Goal: Task Accomplishment & Management: Use online tool/utility

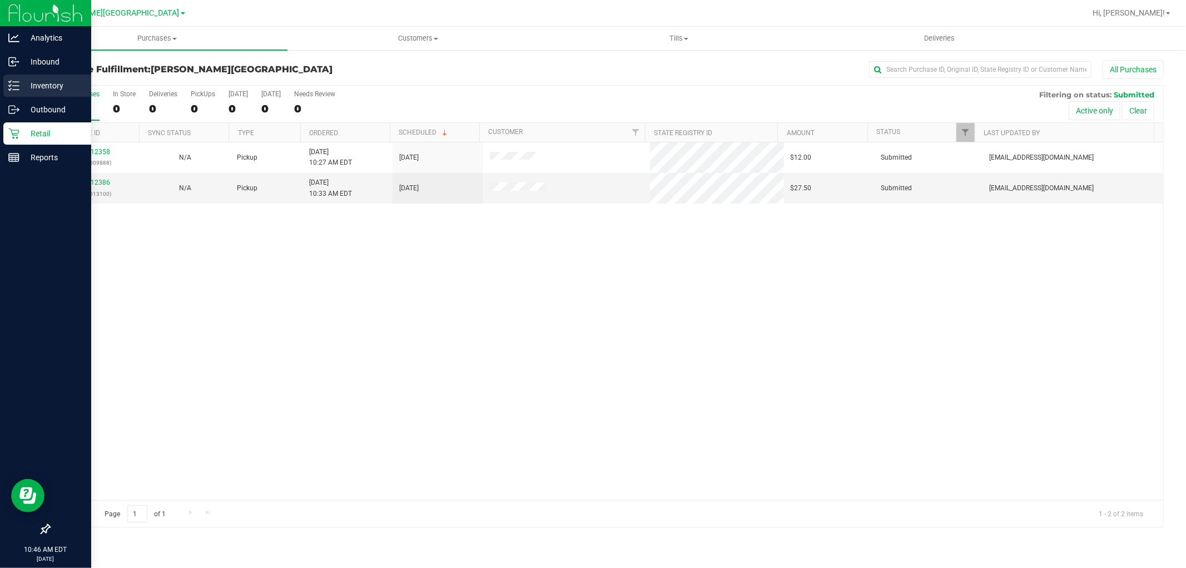
drag, startPoint x: 43, startPoint y: 95, endPoint x: 76, endPoint y: 93, distance: 32.3
click at [43, 95] on div "Inventory" at bounding box center [47, 85] width 88 height 22
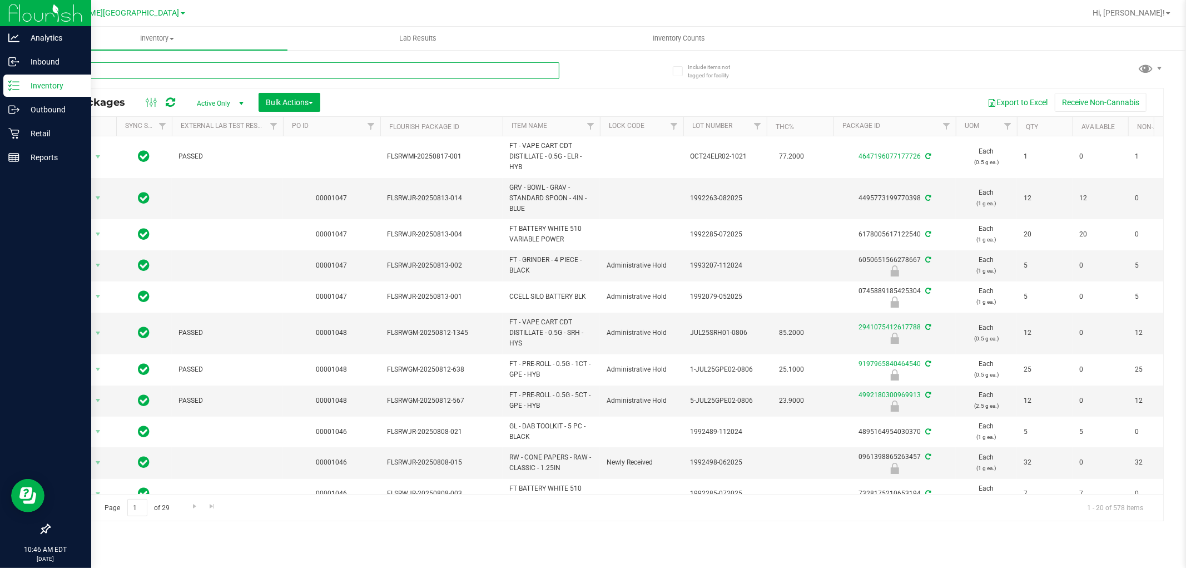
click at [231, 72] on input "text" at bounding box center [304, 70] width 510 height 17
type input "dot"
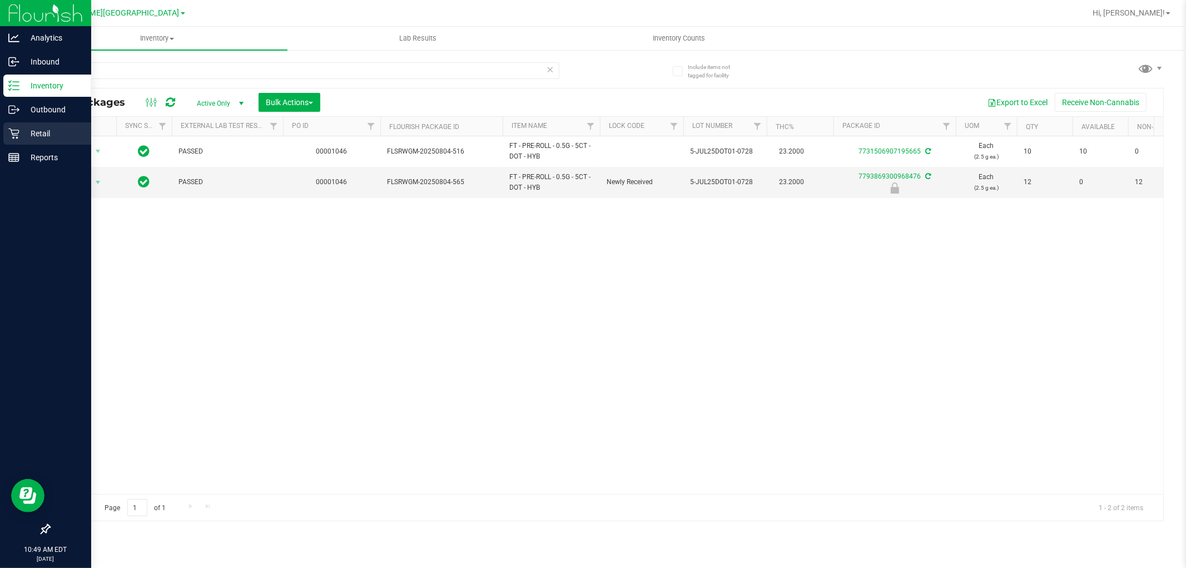
click at [18, 123] on div "Retail" at bounding box center [47, 133] width 88 height 22
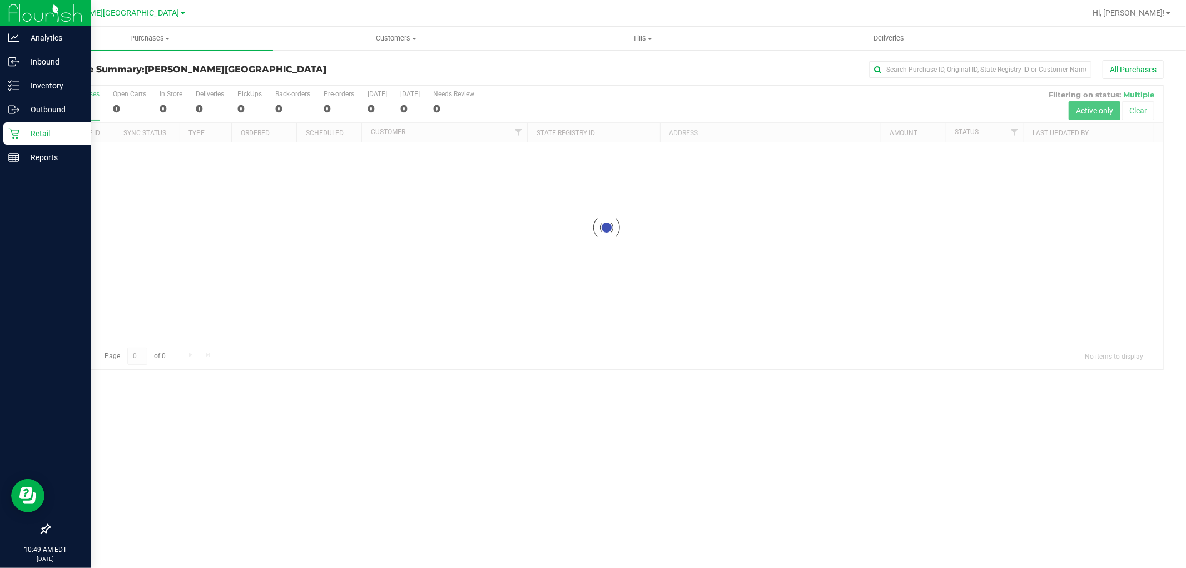
click at [18, 123] on div "Retail" at bounding box center [47, 133] width 88 height 22
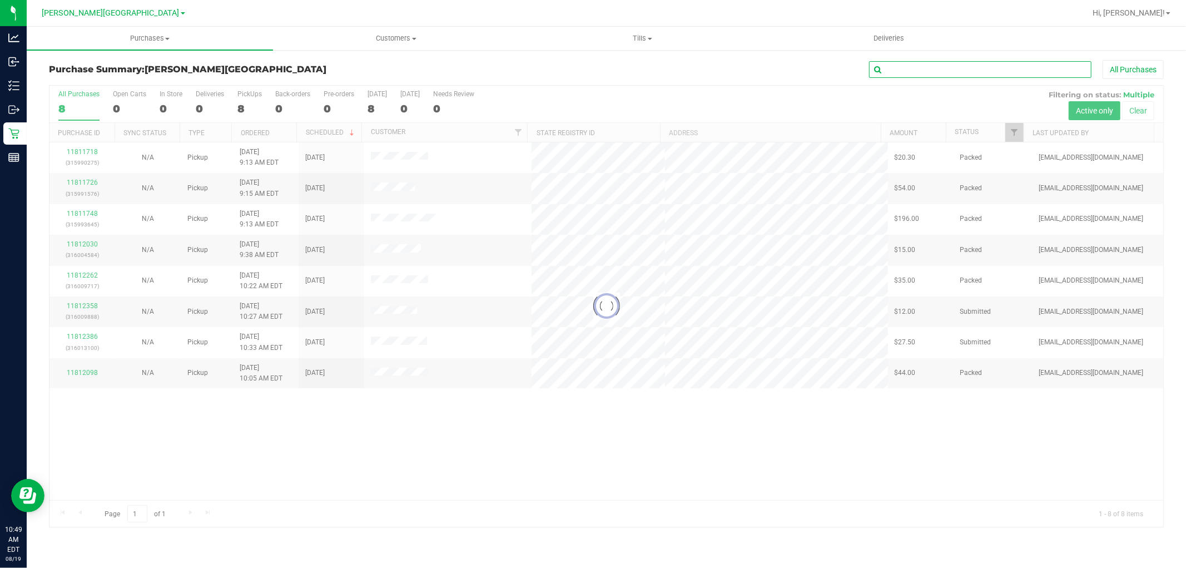
click at [906, 66] on input "text" at bounding box center [980, 69] width 222 height 17
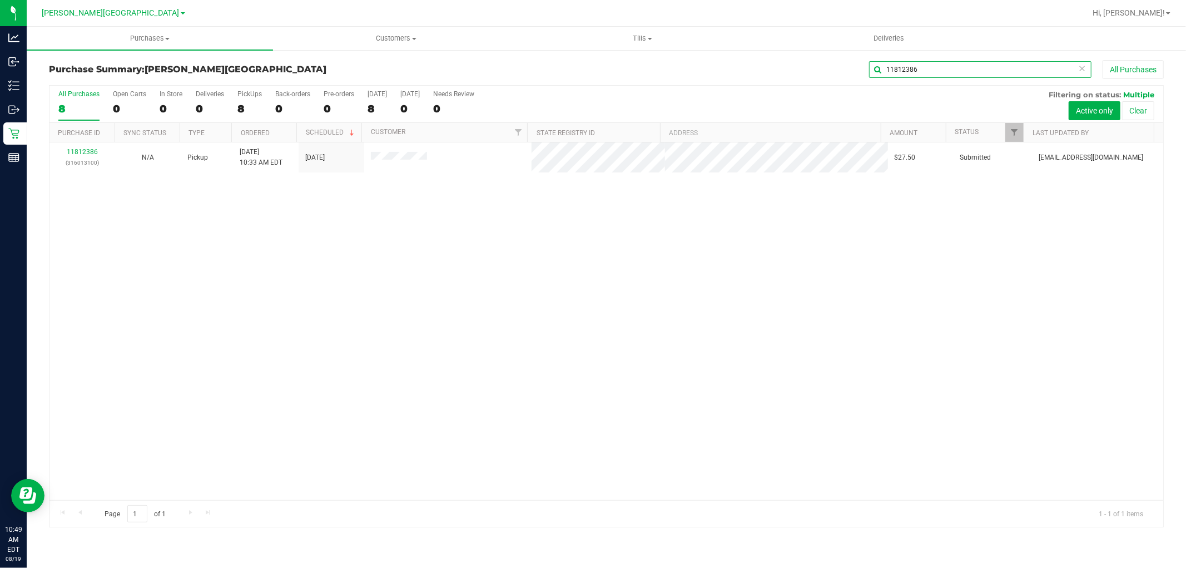
type input "11812386"
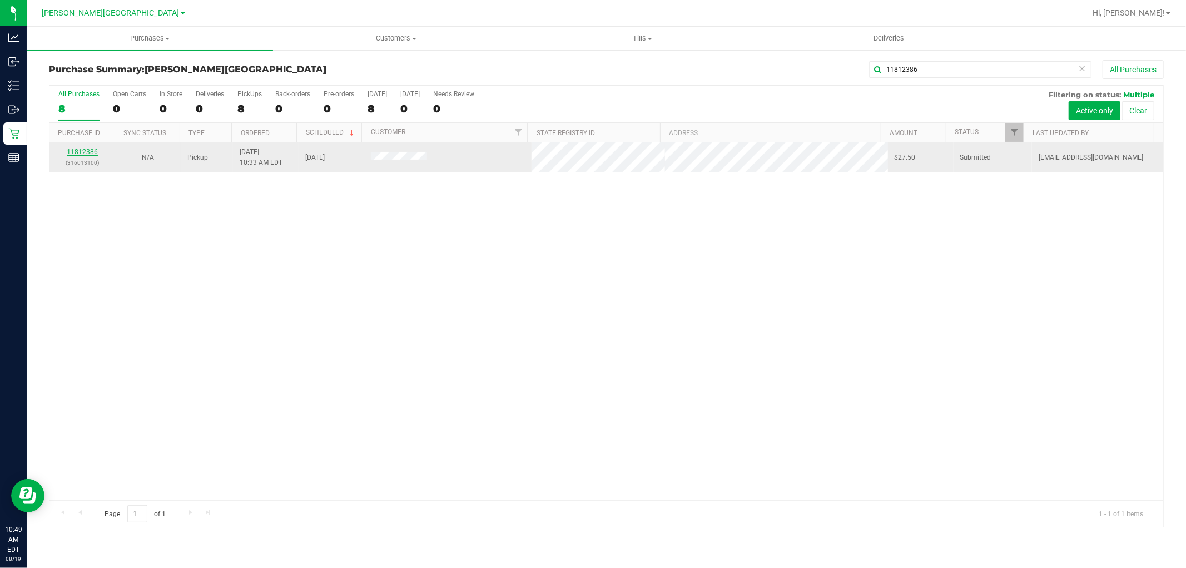
click at [86, 153] on link "11812386" at bounding box center [82, 152] width 31 height 8
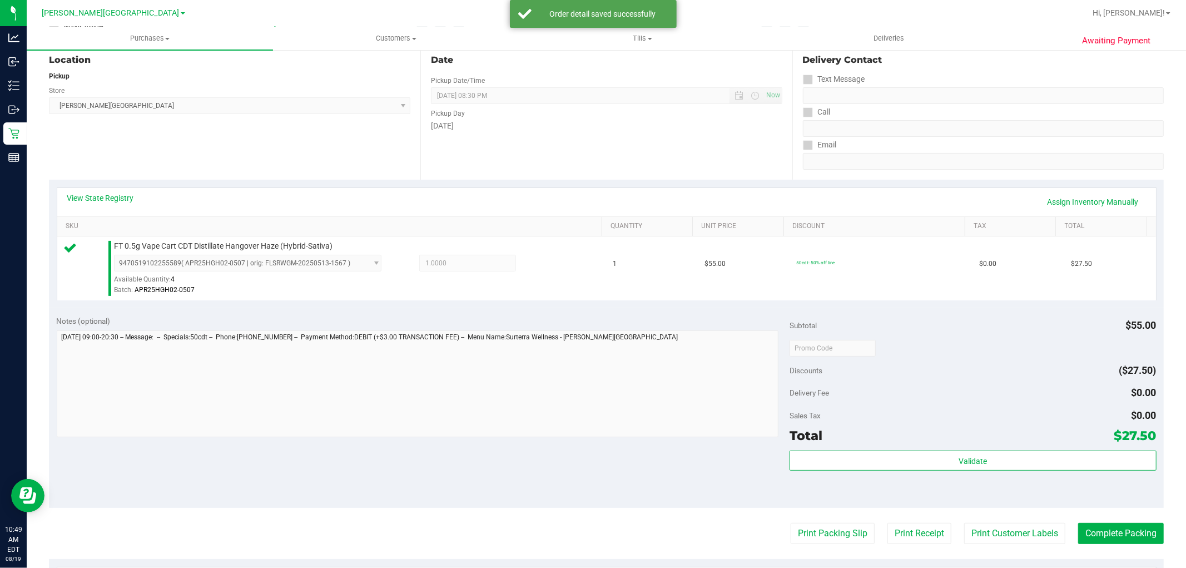
scroll to position [123, 0]
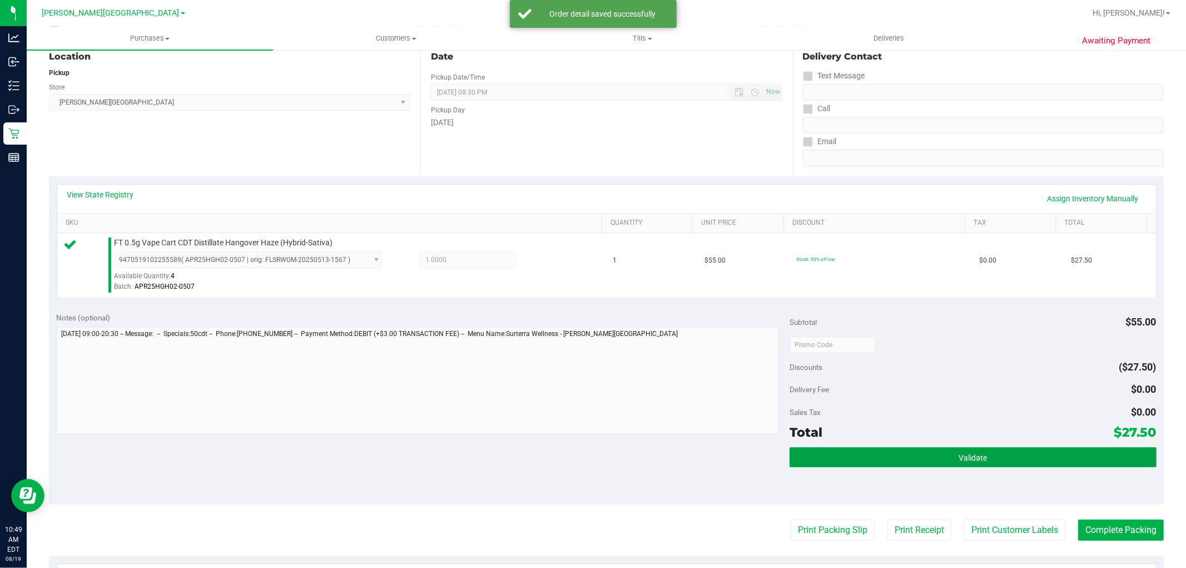
click at [982, 454] on button "Validate" at bounding box center [972, 457] width 366 height 20
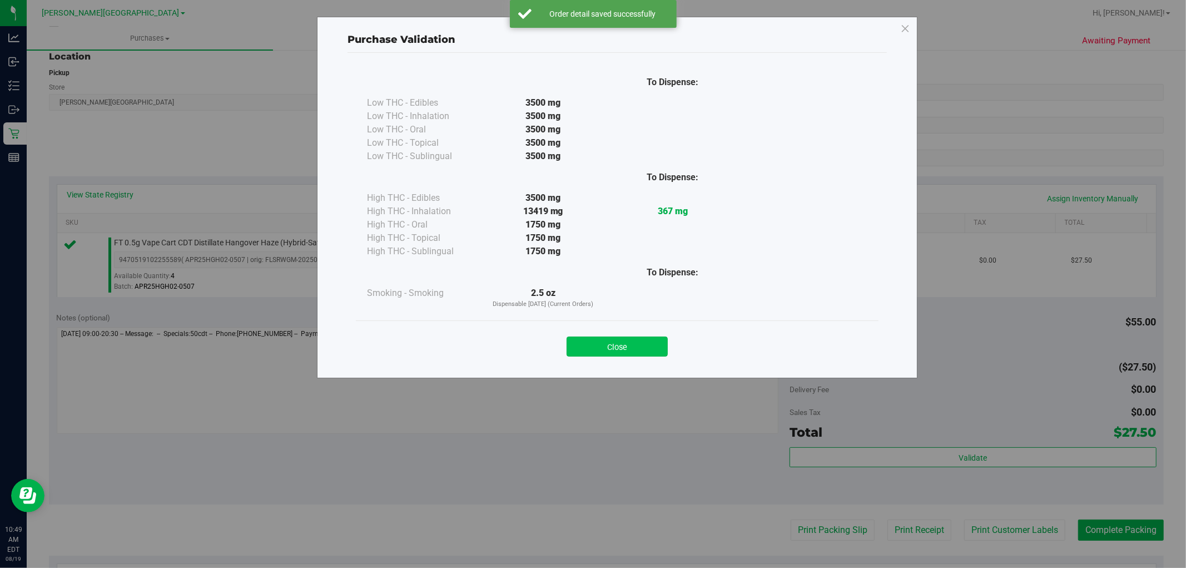
click at [617, 338] on button "Close" at bounding box center [616, 346] width 101 height 20
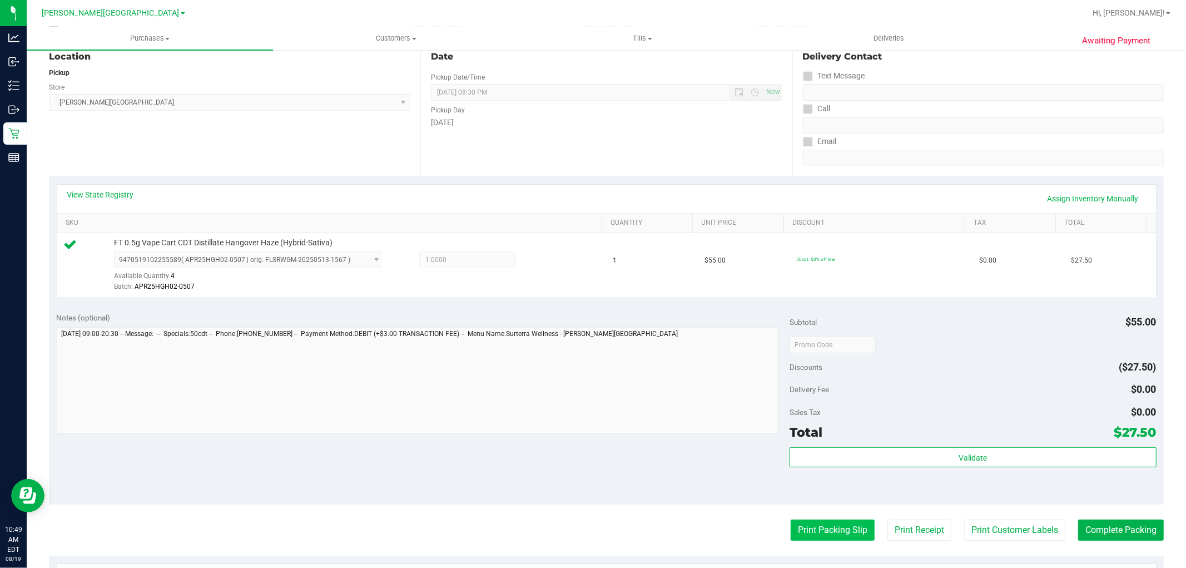
click at [845, 529] on button "Print Packing Slip" at bounding box center [832, 529] width 84 height 21
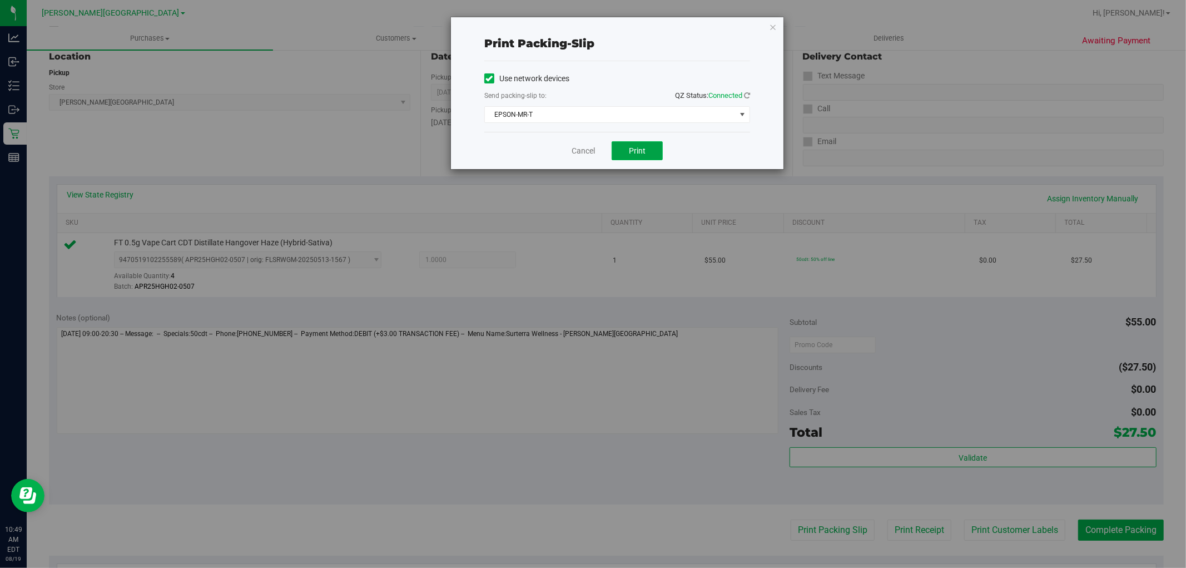
click at [658, 155] on button "Print" at bounding box center [636, 150] width 51 height 19
click at [579, 152] on link "Cancel" at bounding box center [582, 151] width 23 height 12
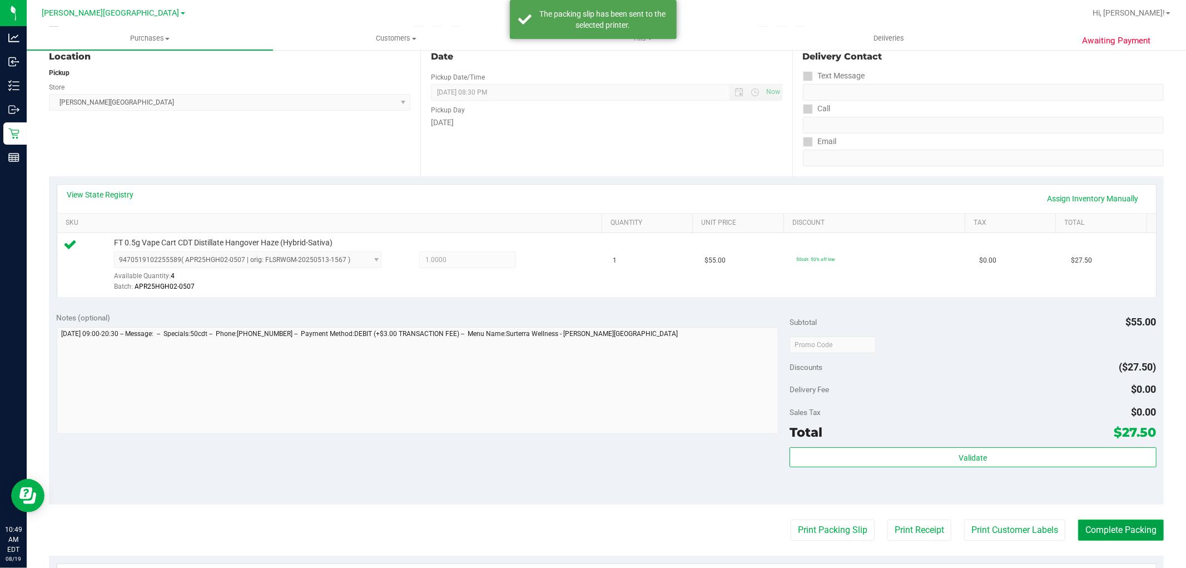
click at [1120, 532] on button "Complete Packing" at bounding box center [1121, 529] width 86 height 21
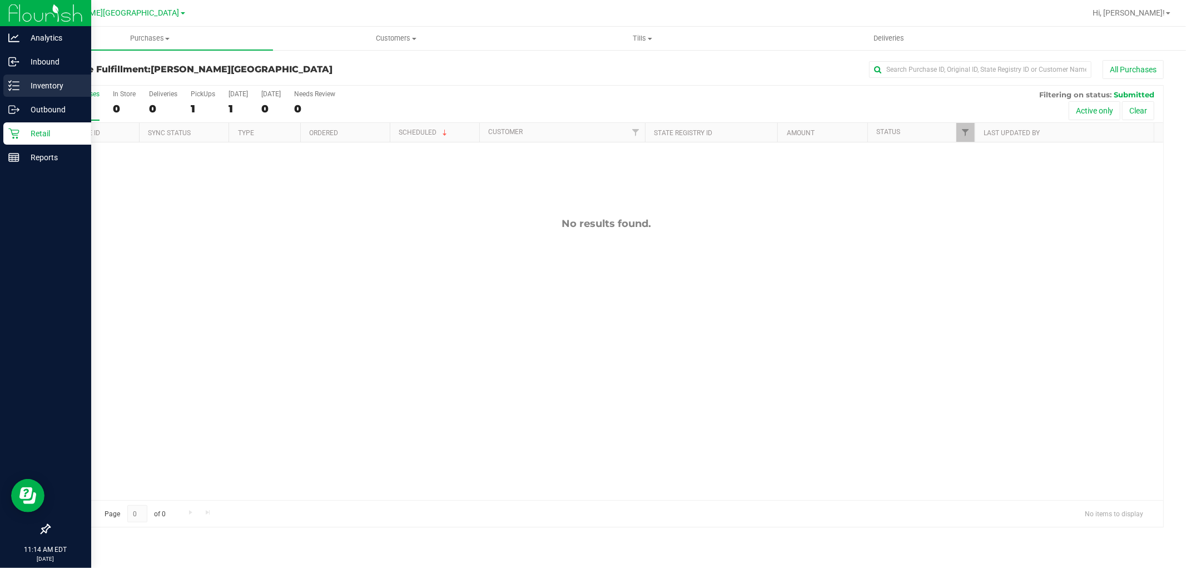
click at [73, 97] on link "Inventory" at bounding box center [45, 86] width 91 height 24
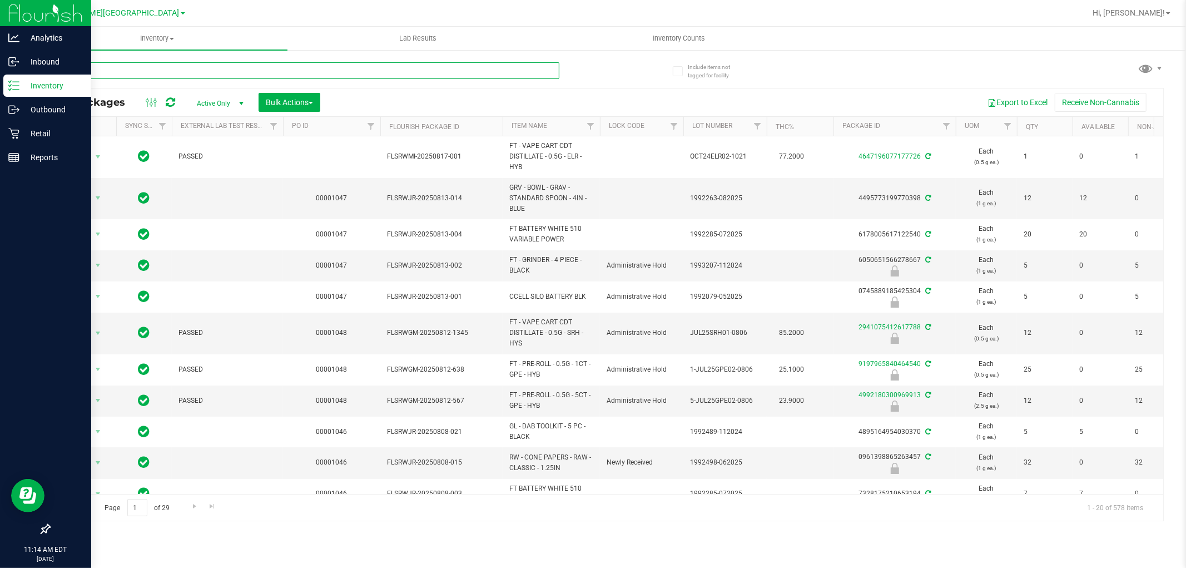
click at [119, 64] on input "text" at bounding box center [304, 70] width 510 height 17
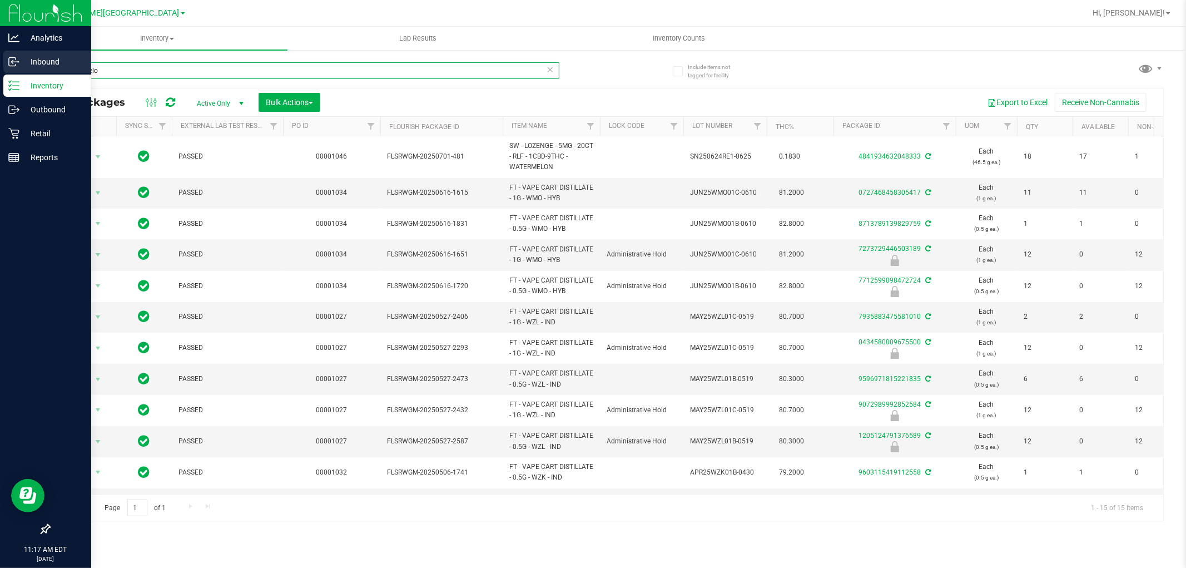
drag, startPoint x: 149, startPoint y: 77, endPoint x: 0, endPoint y: 57, distance: 150.2
click at [0, 57] on div "Analytics Inbound Inventory Outbound Retail Reports 11:17 AM EDT [DATE] 08/19 […" at bounding box center [593, 284] width 1186 height 568
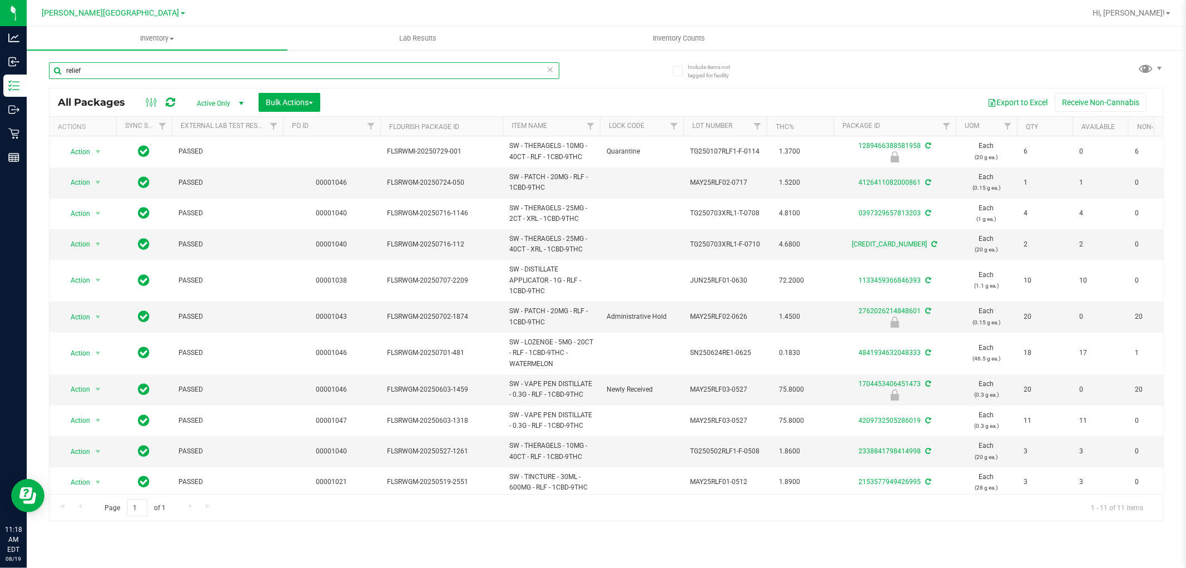
type input "relief"
click at [1173, 13] on div "Hi, [PERSON_NAME]!" at bounding box center [1132, 13] width 95 height 22
click at [1162, 15] on span "Hi, [PERSON_NAME]!" at bounding box center [1128, 12] width 72 height 9
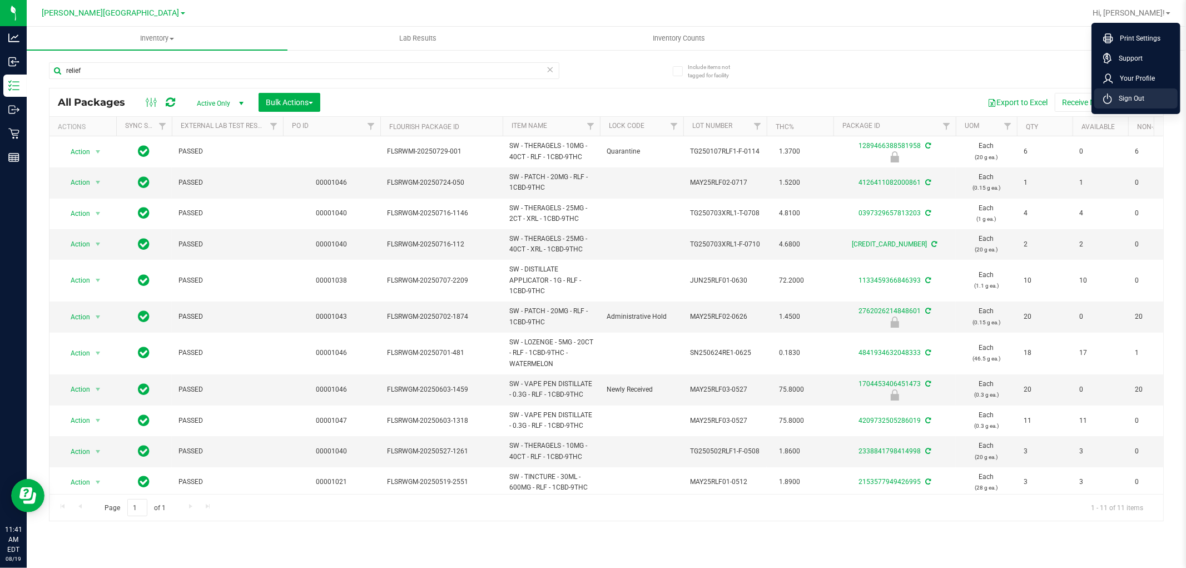
click at [1127, 91] on li "Sign Out" at bounding box center [1135, 98] width 83 height 20
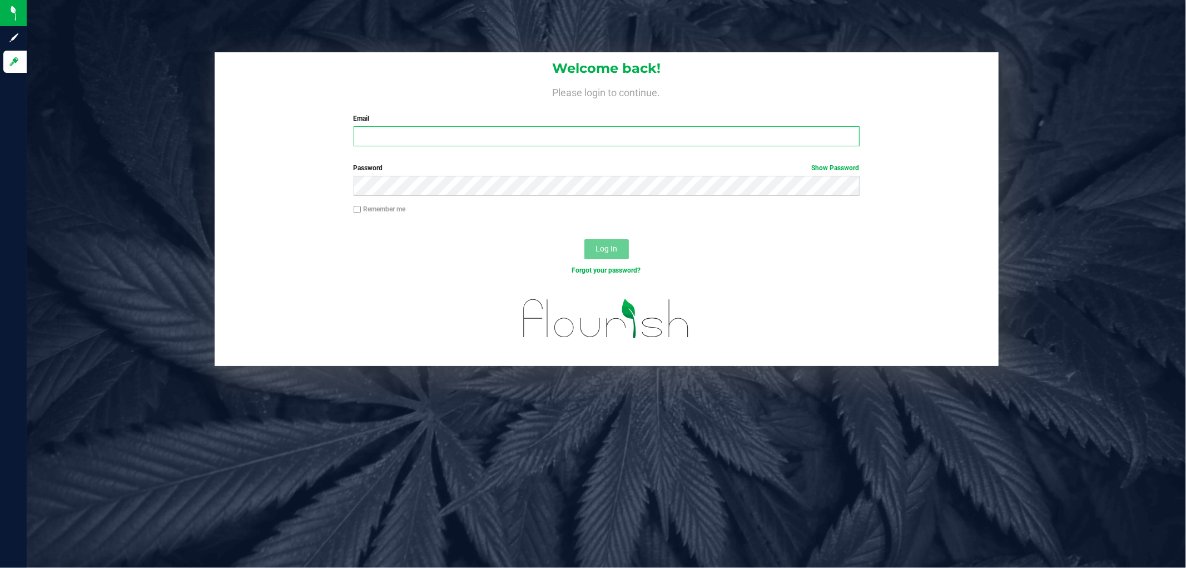
click at [502, 136] on input "Email" at bounding box center [607, 136] width 506 height 20
type input "6"
type input "[EMAIL_ADDRESS][DOMAIN_NAME]"
click at [584, 239] on button "Log In" at bounding box center [606, 249] width 44 height 20
